Goal: Task Accomplishment & Management: Use online tool/utility

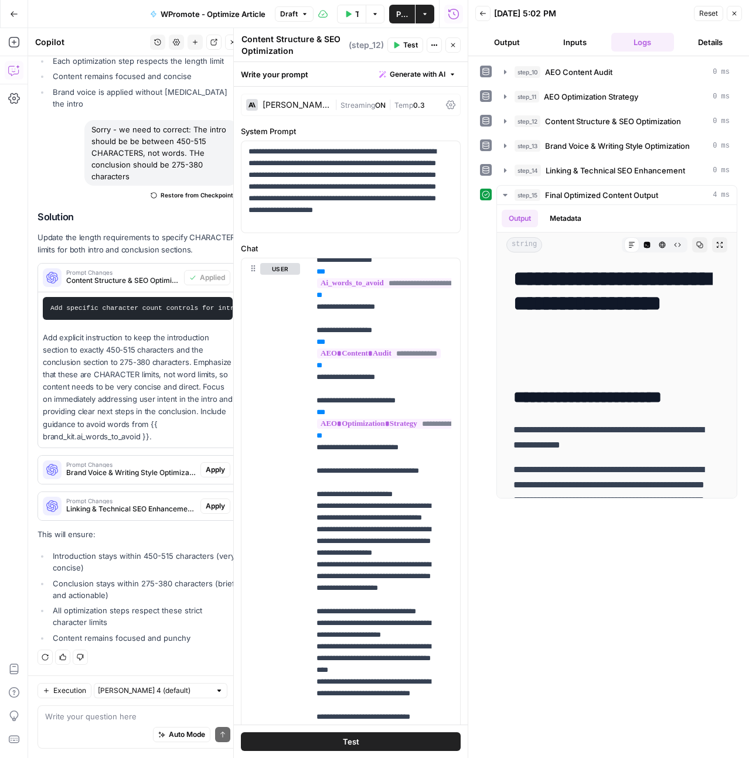
scroll to position [479, 0]
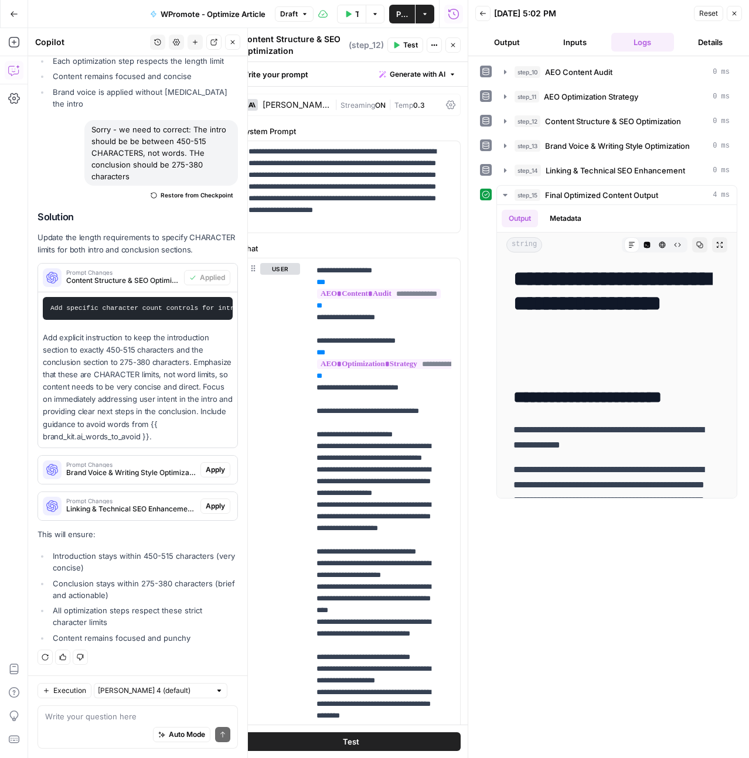
click at [212, 470] on span "Apply" at bounding box center [215, 470] width 19 height 11
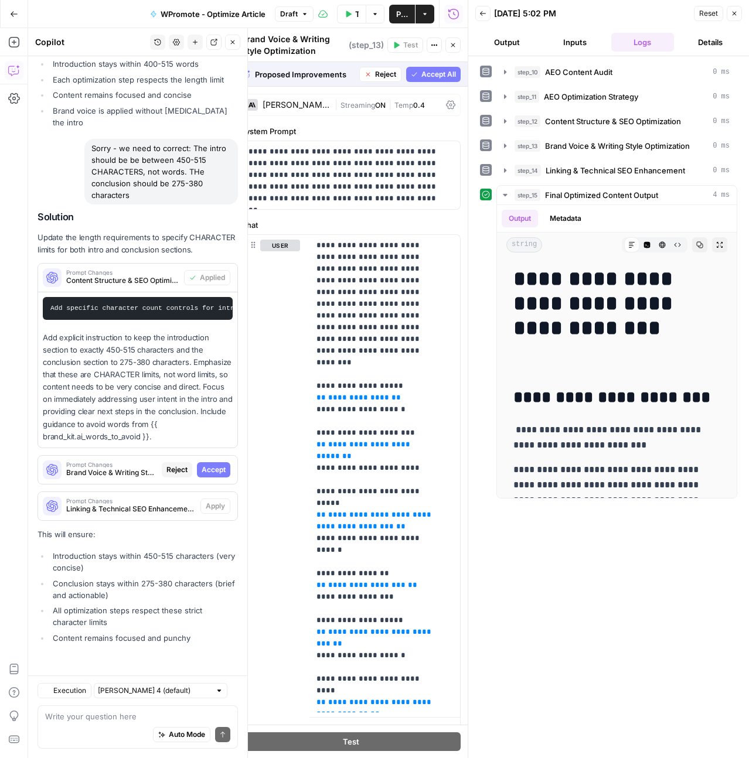
scroll to position [18029, 0]
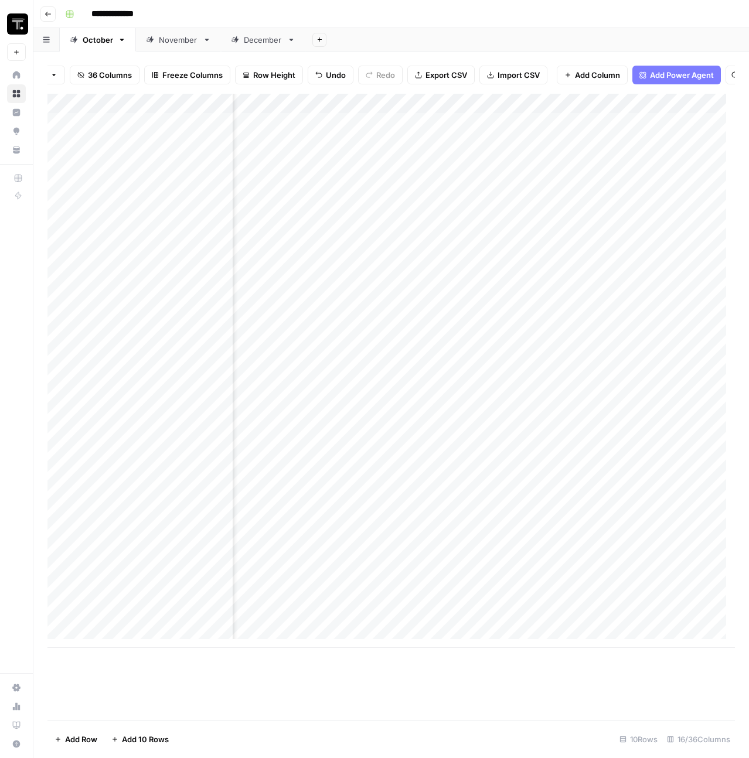
scroll to position [0, 1263]
click at [452, 134] on div "Add Column" at bounding box center [390, 371] width 687 height 554
click at [510, 112] on div "Add Column" at bounding box center [390, 371] width 687 height 554
type input "Article Score"
click at [483, 212] on span "Hide Column" at bounding box center [513, 211] width 103 height 12
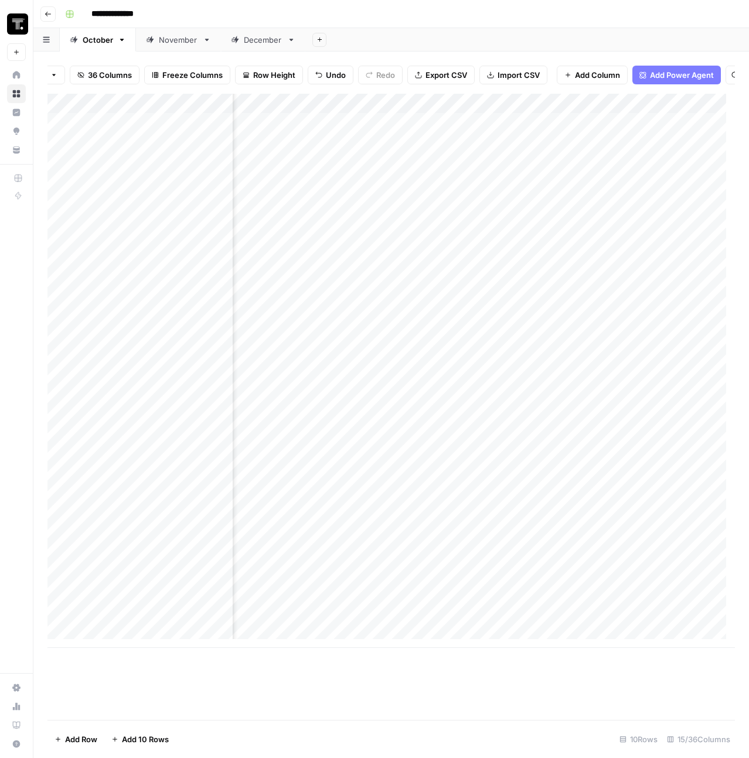
click at [579, 113] on div "Add Column" at bounding box center [390, 371] width 687 height 554
click at [489, 212] on span "Hide Column" at bounding box center [513, 211] width 103 height 12
click at [534, 150] on div "Add Column" at bounding box center [390, 371] width 687 height 554
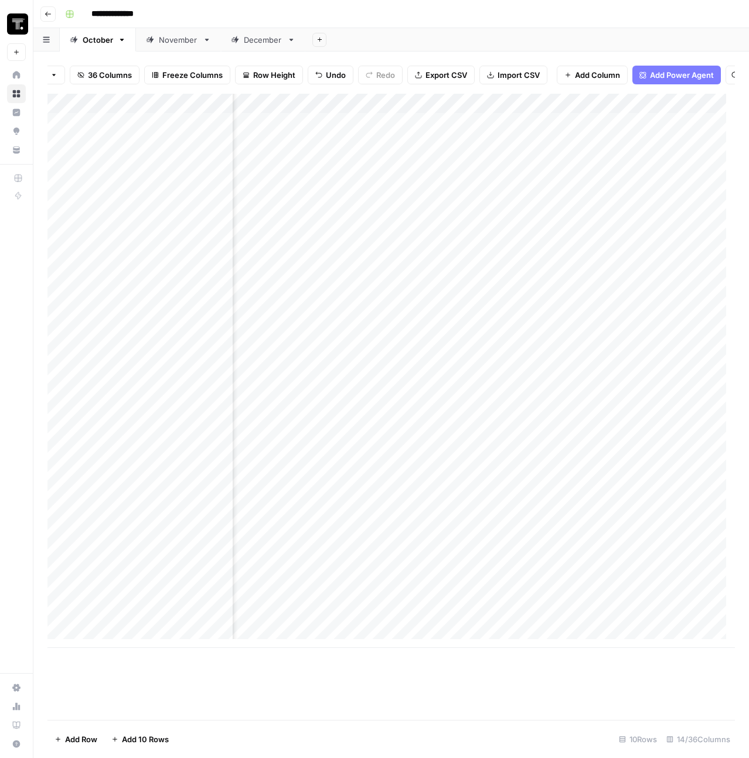
click at [617, 113] on div "Add Column" at bounding box center [390, 371] width 687 height 554
click at [568, 306] on span "Hide Column" at bounding box center [585, 303] width 103 height 12
click at [545, 148] on div "Add Column" at bounding box center [390, 371] width 687 height 554
click at [466, 143] on div "Add Column" at bounding box center [390, 371] width 687 height 554
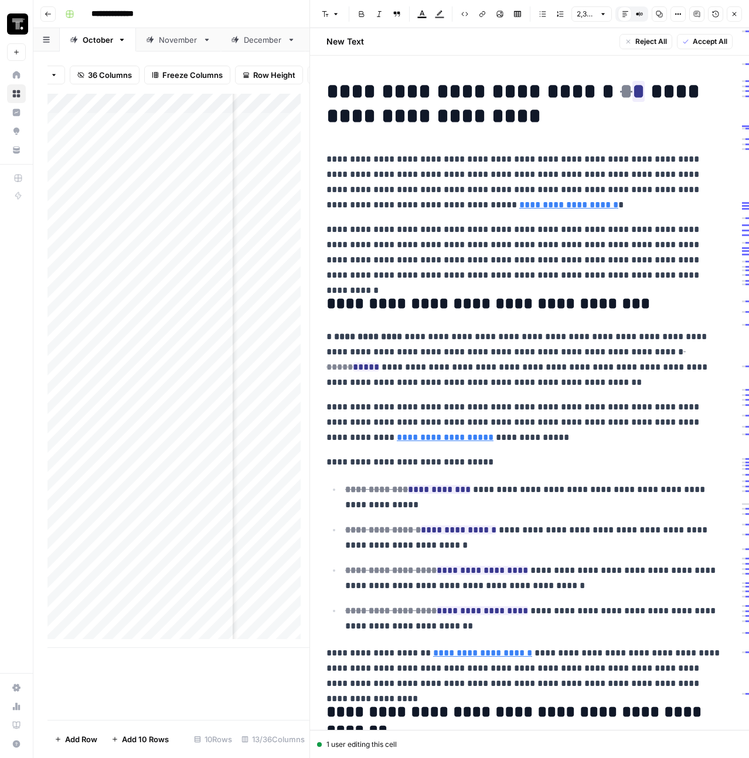
click at [735, 17] on icon "button" at bounding box center [734, 14] width 7 height 7
